Goal: Task Accomplishment & Management: Manage account settings

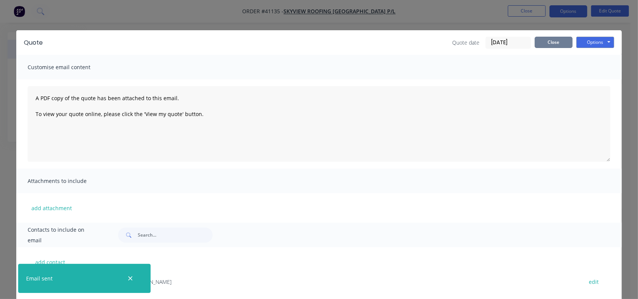
click at [541, 38] on button "Close" at bounding box center [554, 42] width 38 height 11
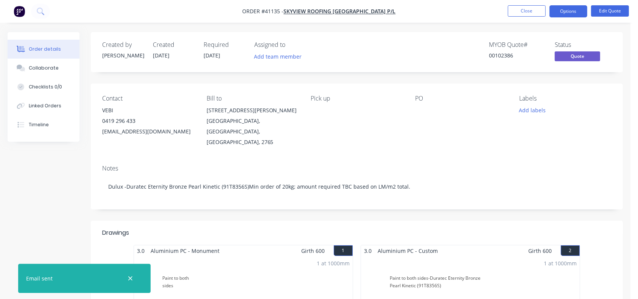
click at [612, 18] on nav "Order #41135 - SKYVIEW ROOFING [GEOGRAPHIC_DATA] P/L Close Options Edit Quote" at bounding box center [319, 11] width 638 height 23
click at [612, 12] on button "Edit Quote" at bounding box center [610, 10] width 38 height 11
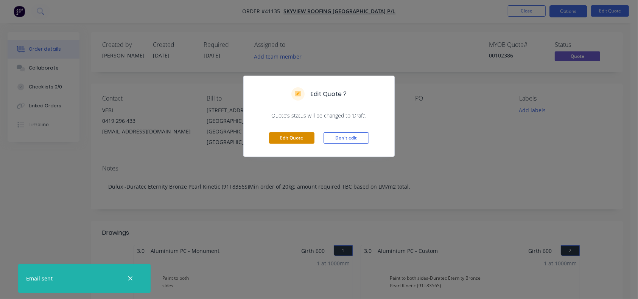
click at [295, 137] on button "Edit Quote" at bounding box center [291, 137] width 45 height 11
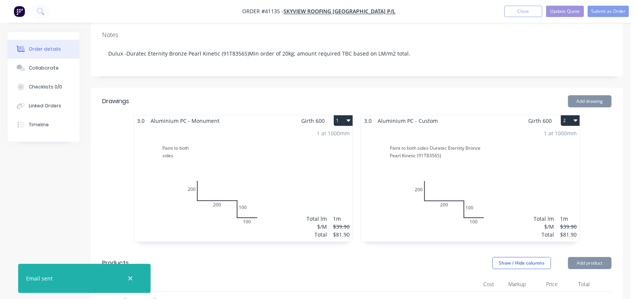
scroll to position [169, 0]
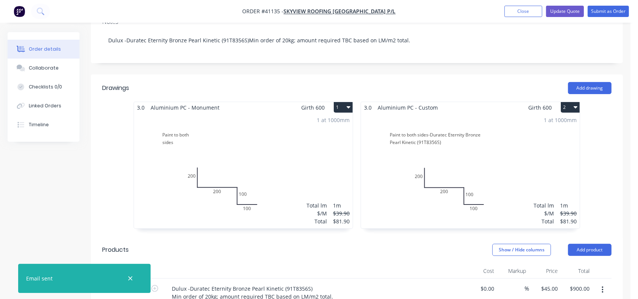
click at [239, 166] on div "1 at 1000mm Total lm $/M Total 1m $39.90 $81.90" at bounding box center [243, 170] width 219 height 115
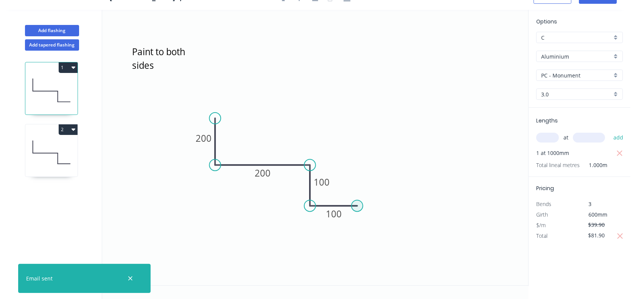
click at [358, 208] on circle at bounding box center [356, 206] width 11 height 11
click at [358, 233] on icon "Paint to both sides 200 200 100 100" at bounding box center [315, 148] width 426 height 276
click at [358, 233] on circle at bounding box center [356, 232] width 11 height 11
click at [342, 216] on rect at bounding box center [333, 214] width 25 height 16
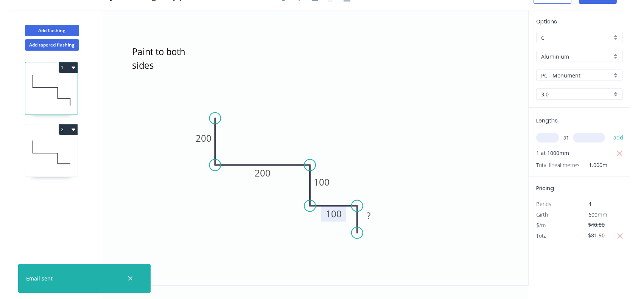
click at [342, 216] on rect at bounding box center [333, 214] width 25 height 16
click at [331, 215] on tspan "100" at bounding box center [334, 214] width 16 height 12
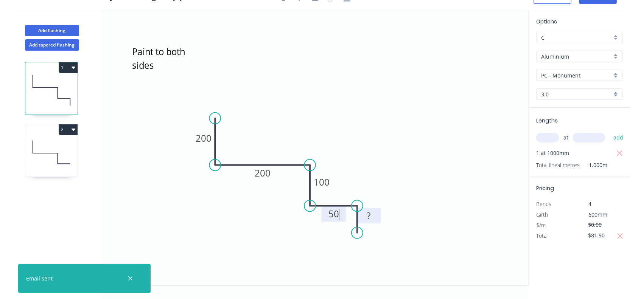
click at [371, 216] on rect at bounding box center [368, 216] width 15 height 11
click at [400, 104] on icon "Paint to both sides 200 200 100 50 50" at bounding box center [315, 148] width 426 height 276
click at [52, 155] on icon at bounding box center [51, 152] width 52 height 48
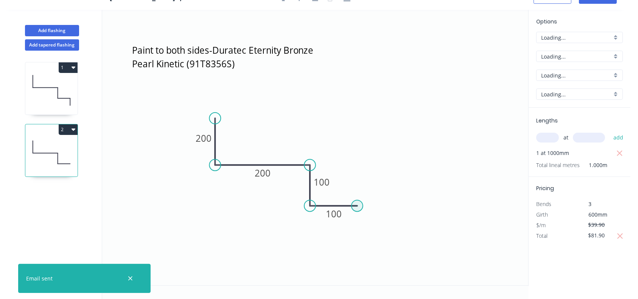
click at [357, 204] on circle at bounding box center [356, 206] width 11 height 11
click at [358, 239] on icon "Paint to both sides-Duratec Eternity Bronze Pearl Kinetic (91T8356S) 200 200 10…" at bounding box center [315, 148] width 426 height 276
click at [358, 239] on circle at bounding box center [356, 238] width 11 height 11
click at [339, 213] on tspan "100" at bounding box center [334, 214] width 16 height 12
click at [372, 221] on rect at bounding box center [368, 219] width 15 height 11
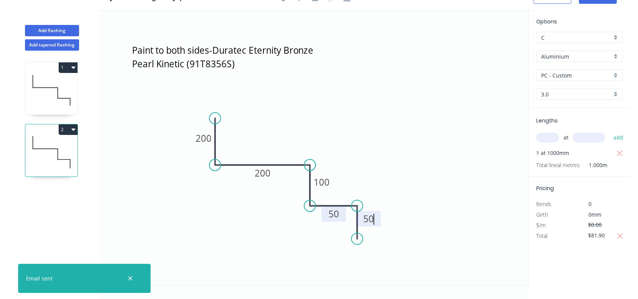
click at [431, 118] on icon "Paint to both sides-Duratec Eternity Bronze Pearl Kinetic (91T8356S) 200 200 10…" at bounding box center [315, 148] width 426 height 276
type input "$40.86"
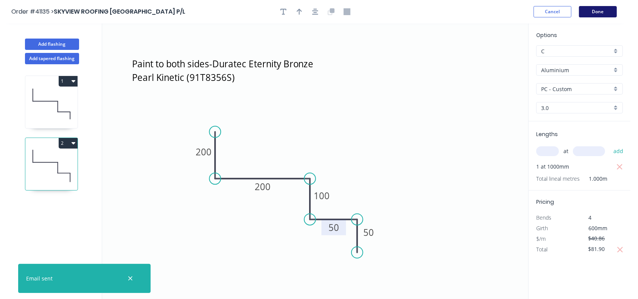
click at [605, 11] on button "Done" at bounding box center [598, 11] width 38 height 11
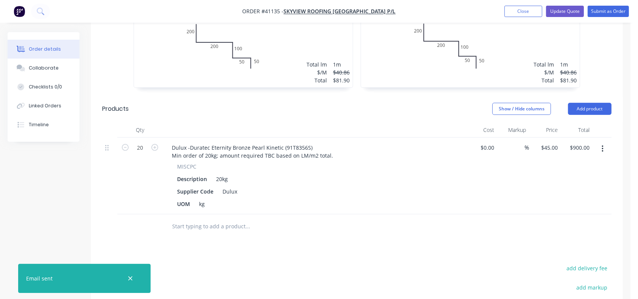
scroll to position [308, 0]
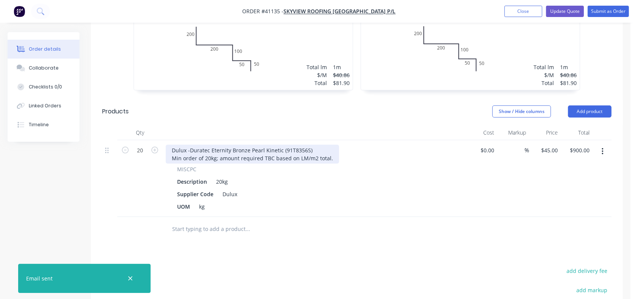
click at [330, 145] on div "Dulux -Duratec Eternity Bronze Pearl Kinetic (91T8356S) Min order of 20kg; amou…" at bounding box center [252, 154] width 173 height 19
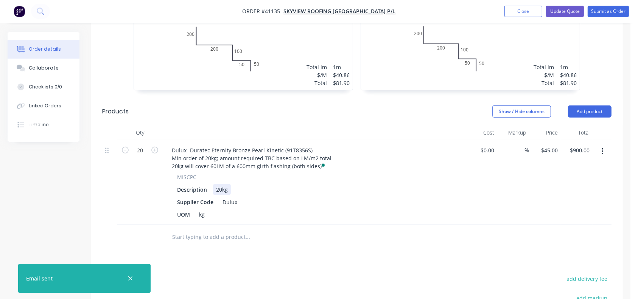
click at [383, 184] on div "Description 20kg" at bounding box center [312, 189] width 277 height 11
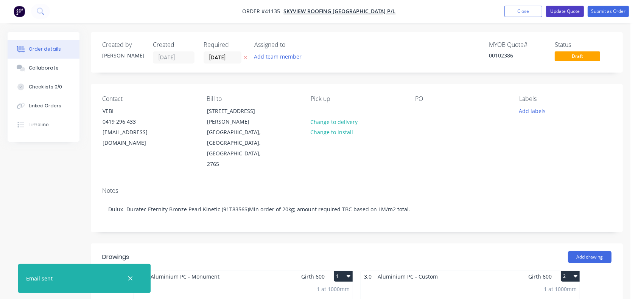
click at [572, 8] on button "Update Quote" at bounding box center [565, 11] width 38 height 11
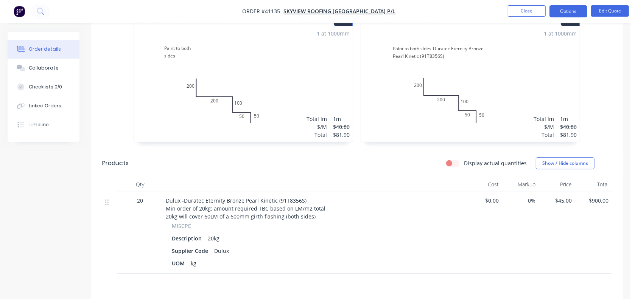
scroll to position [231, 0]
click at [569, 11] on button "Options" at bounding box center [568, 11] width 38 height 12
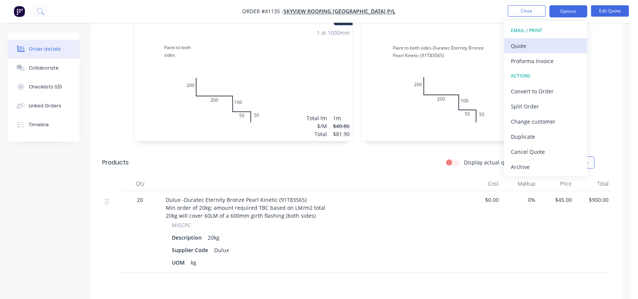
click at [516, 47] on div "Quote" at bounding box center [546, 45] width 70 height 11
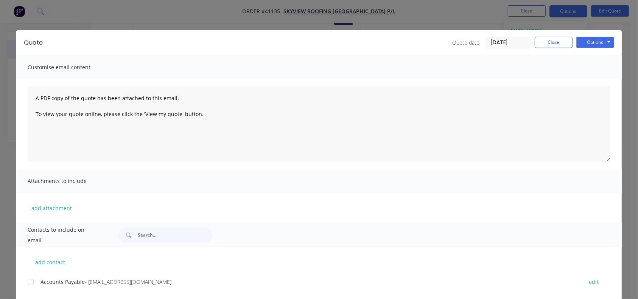
scroll to position [73, 0]
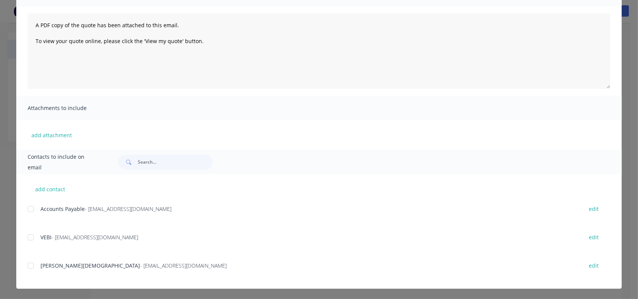
click at [27, 237] on div at bounding box center [30, 237] width 15 height 15
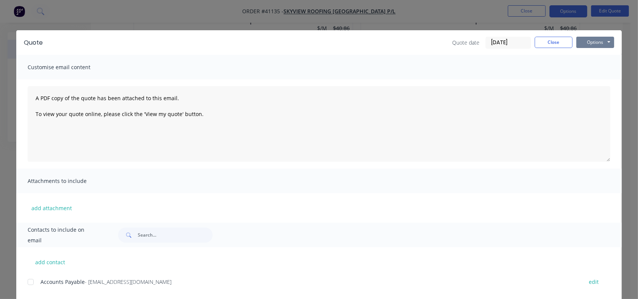
click at [591, 43] on button "Options" at bounding box center [595, 42] width 38 height 11
click at [583, 77] on button "Email" at bounding box center [600, 81] width 48 height 12
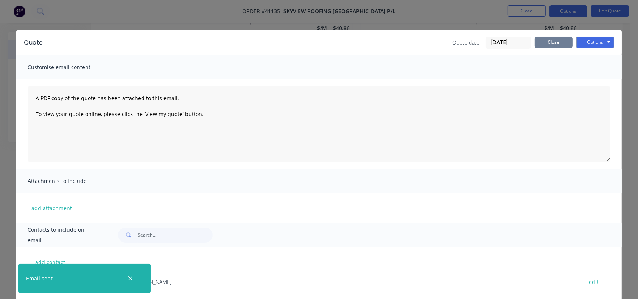
click at [557, 44] on button "Close" at bounding box center [554, 42] width 38 height 11
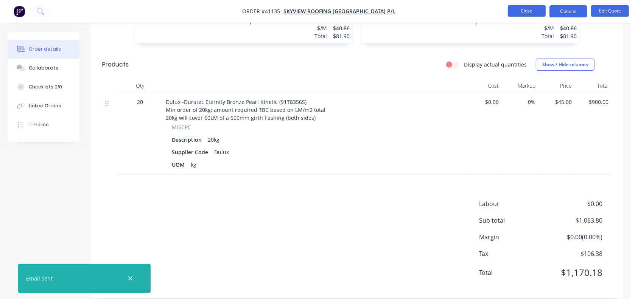
click at [527, 14] on button "Close" at bounding box center [527, 10] width 38 height 11
